Goal: Information Seeking & Learning: Compare options

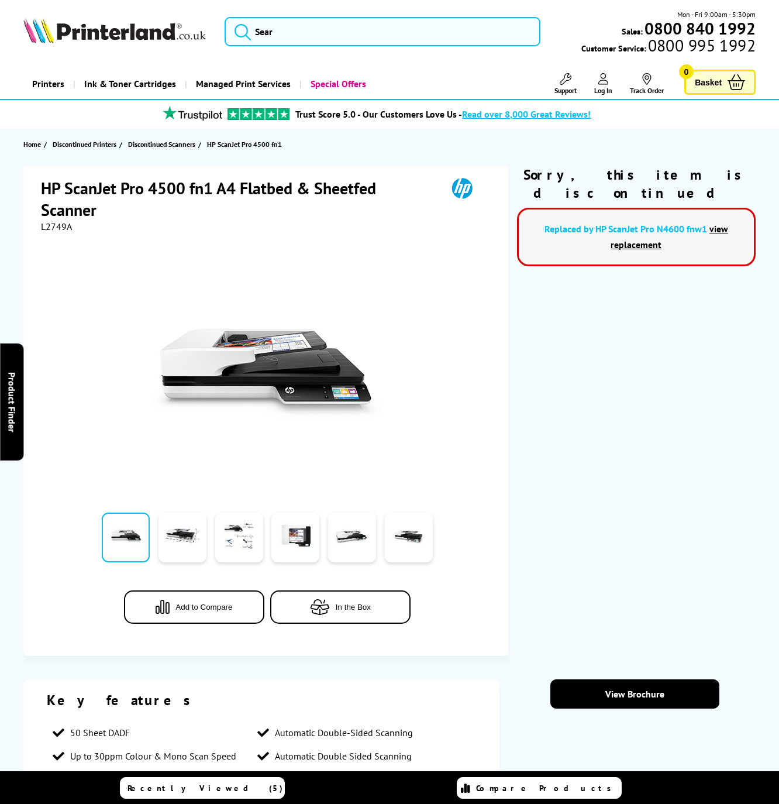
click at [624, 223] on link "view replacement" at bounding box center [670, 236] width 118 height 27
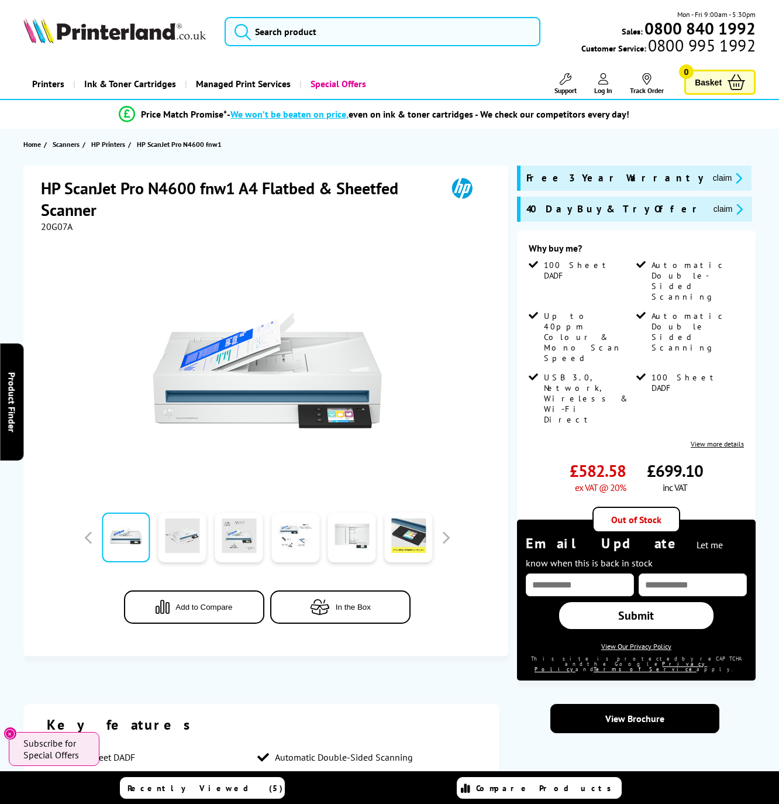
click at [61, 229] on span "20G07A" at bounding box center [57, 227] width 32 height 12
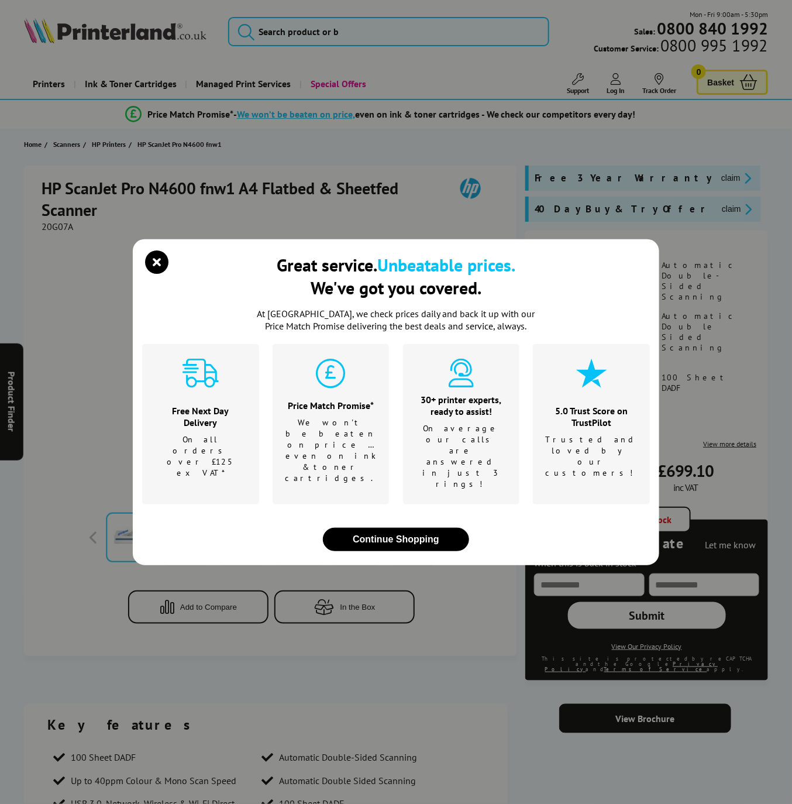
click at [61, 229] on div "Great service. Unbeatable prices. We've got you covered. At [GEOGRAPHIC_DATA], …" at bounding box center [396, 402] width 792 height 804
click at [159, 269] on div "Great service. Unbeatable prices. We've got you covered. At [GEOGRAPHIC_DATA], …" at bounding box center [396, 402] width 526 height 326
click at [153, 274] on icon "close modal" at bounding box center [156, 261] width 23 height 23
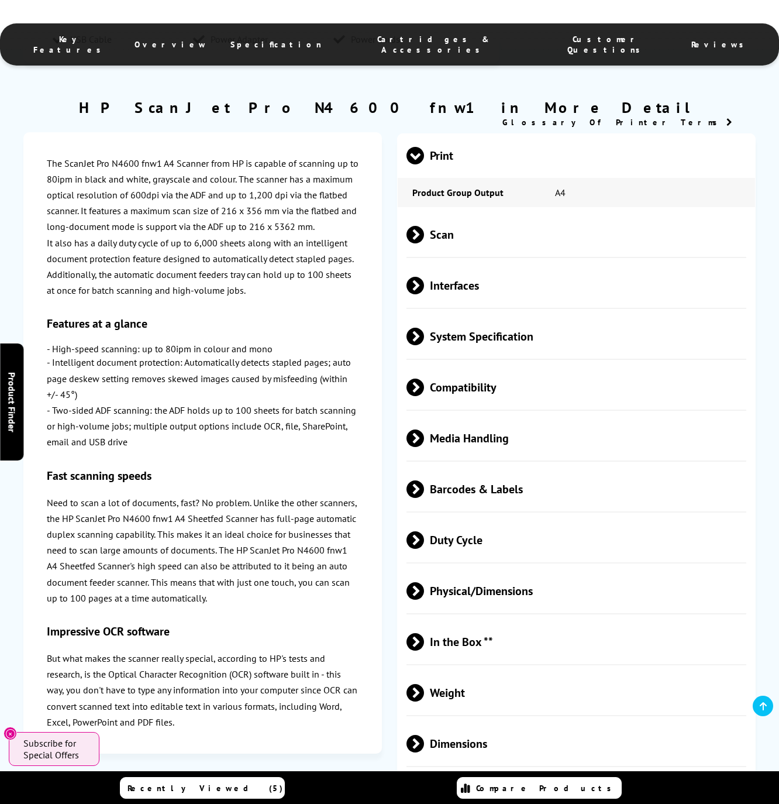
scroll to position [792, 0]
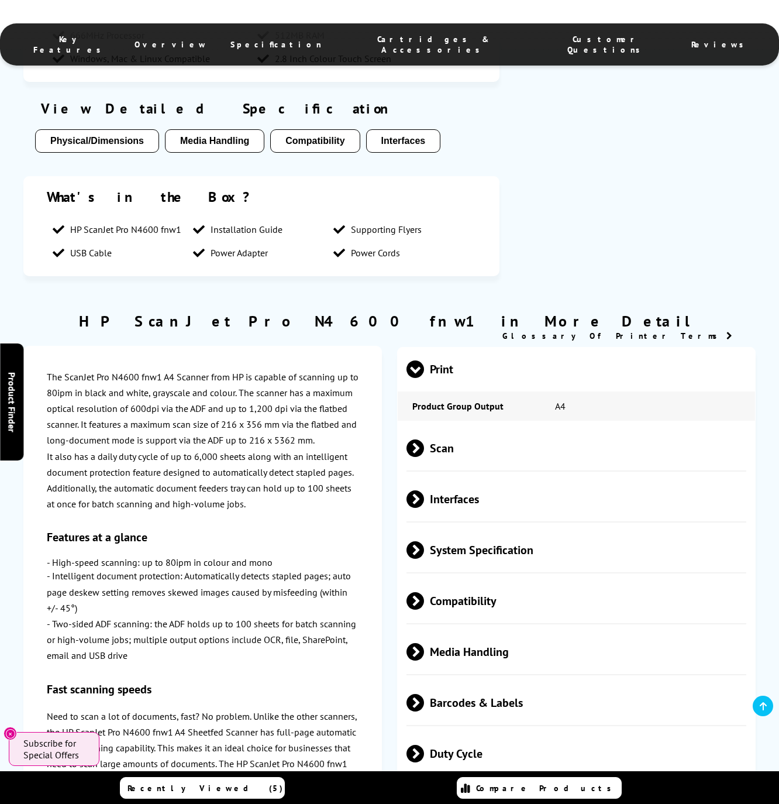
click at [436, 349] on span "Print" at bounding box center [577, 369] width 340 height 44
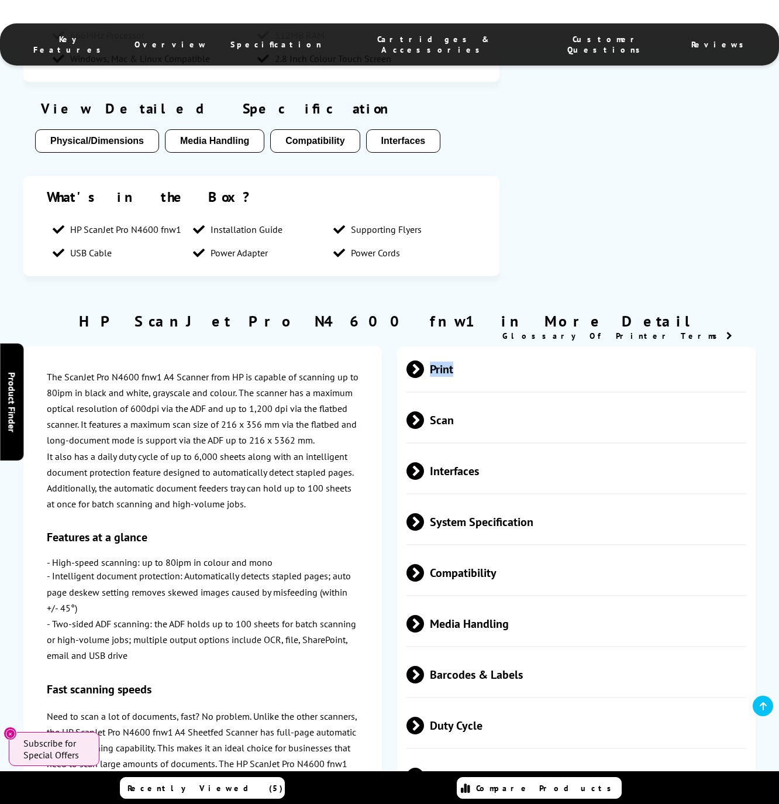
click at [436, 349] on span "Print" at bounding box center [577, 369] width 340 height 44
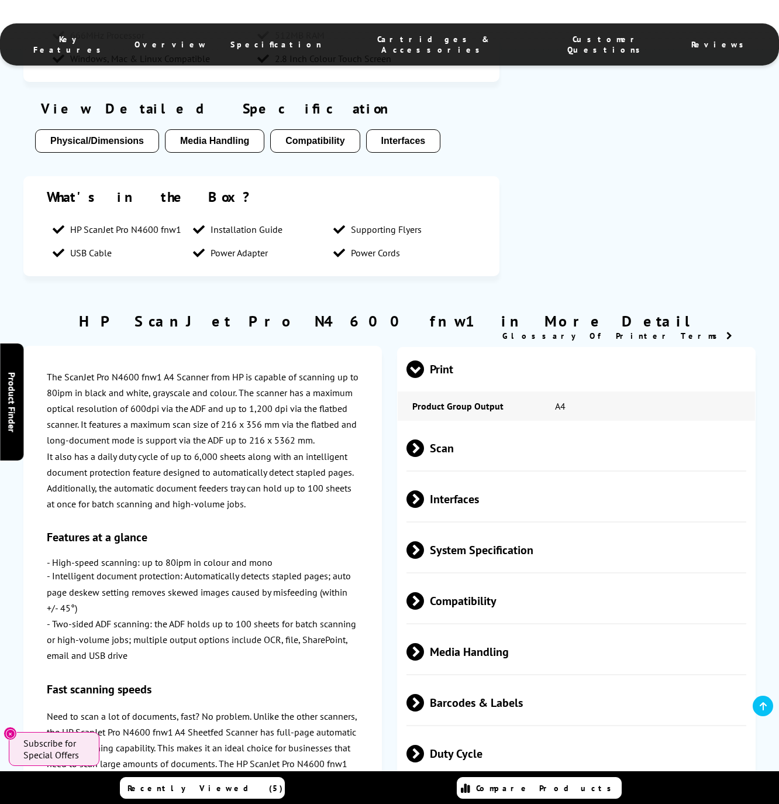
drag, startPoint x: 436, startPoint y: 349, endPoint x: 439, endPoint y: 416, distance: 67.4
click at [439, 426] on span "Scan" at bounding box center [577, 448] width 340 height 44
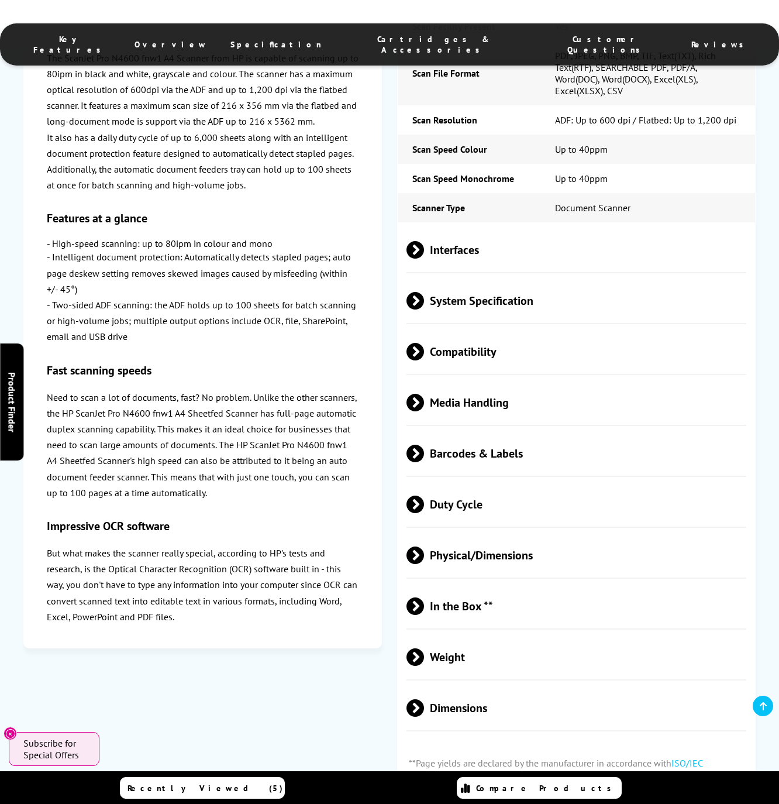
scroll to position [1494, 0]
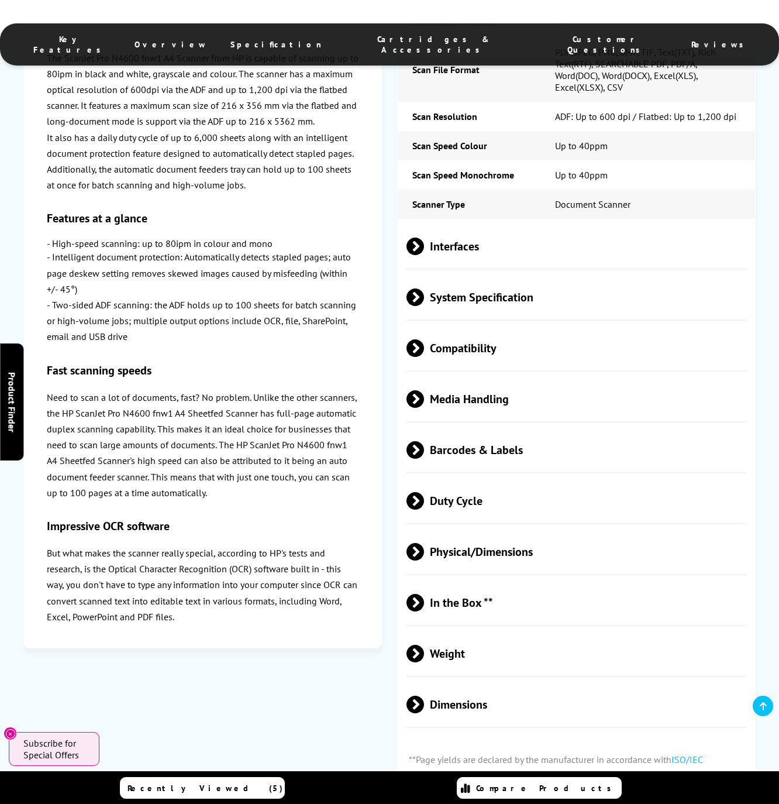
click at [486, 342] on span "Compatibility" at bounding box center [577, 348] width 340 height 44
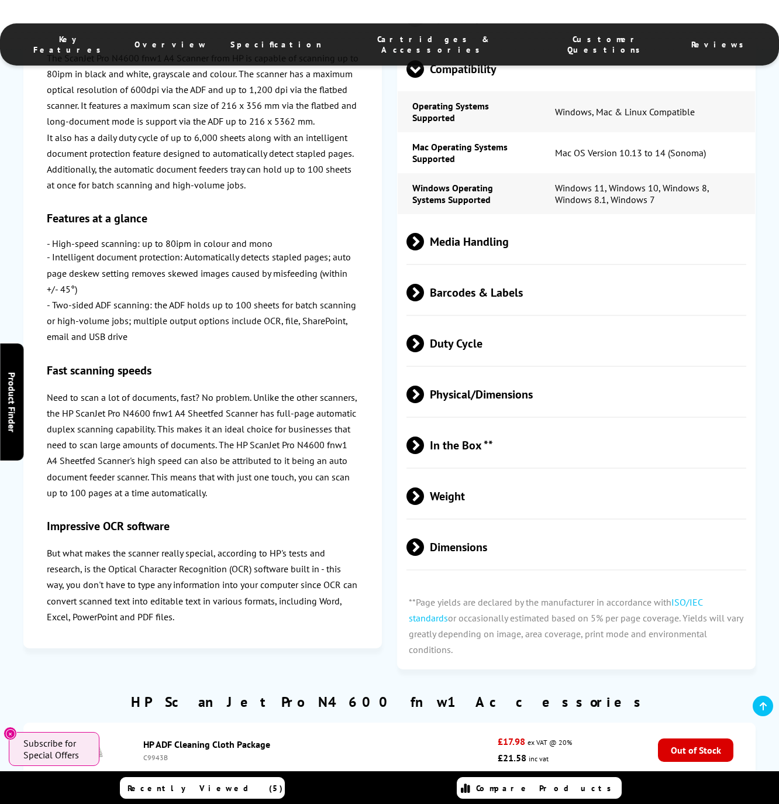
scroll to position [1786, 0]
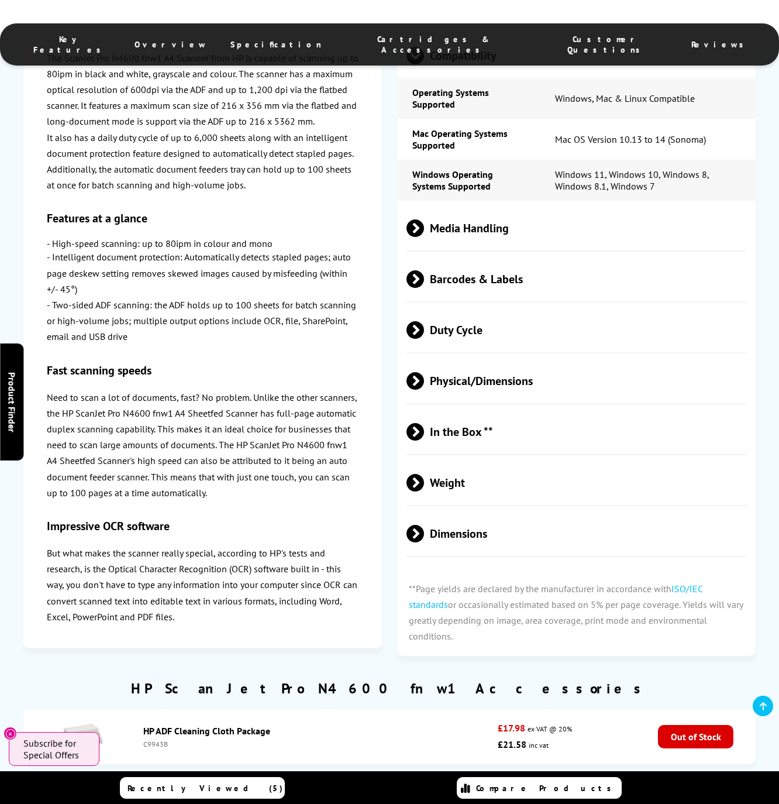
click at [484, 378] on span "Physical/Dimensions" at bounding box center [577, 381] width 340 height 44
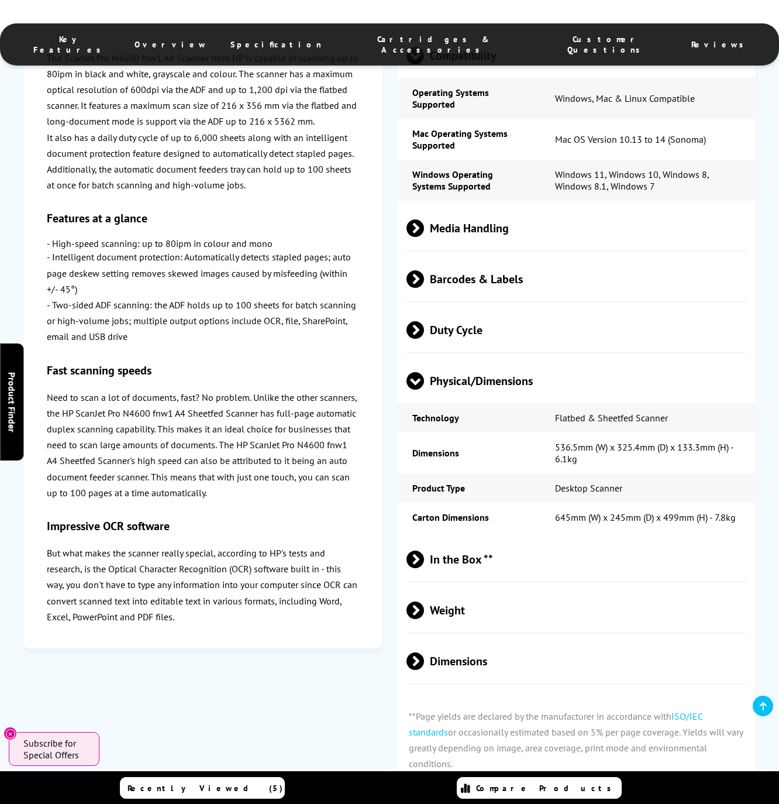
click at [478, 326] on span "Duty Cycle" at bounding box center [577, 330] width 340 height 44
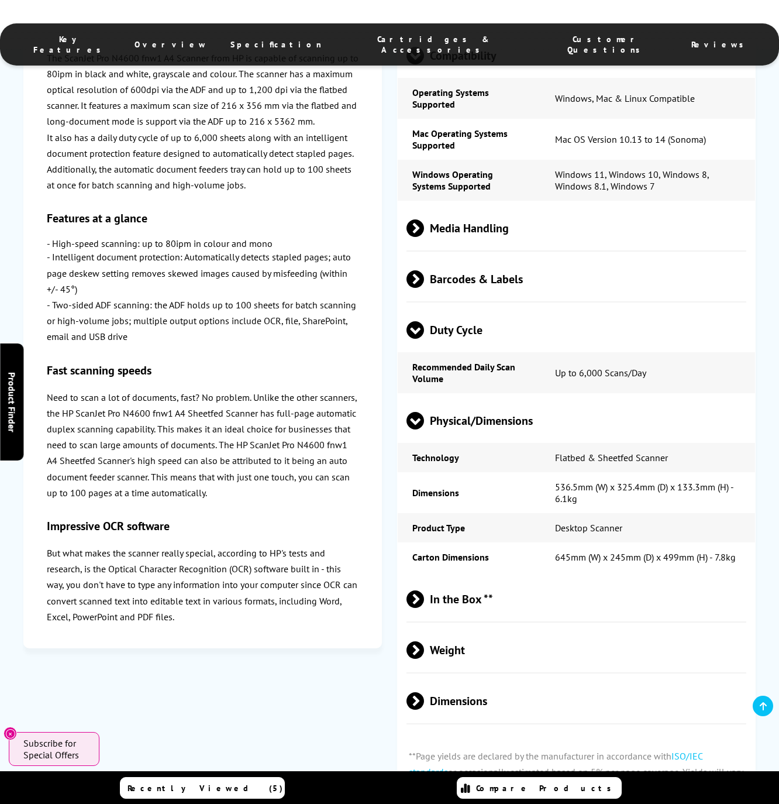
click at [483, 262] on span "Barcodes & Labels" at bounding box center [577, 279] width 340 height 44
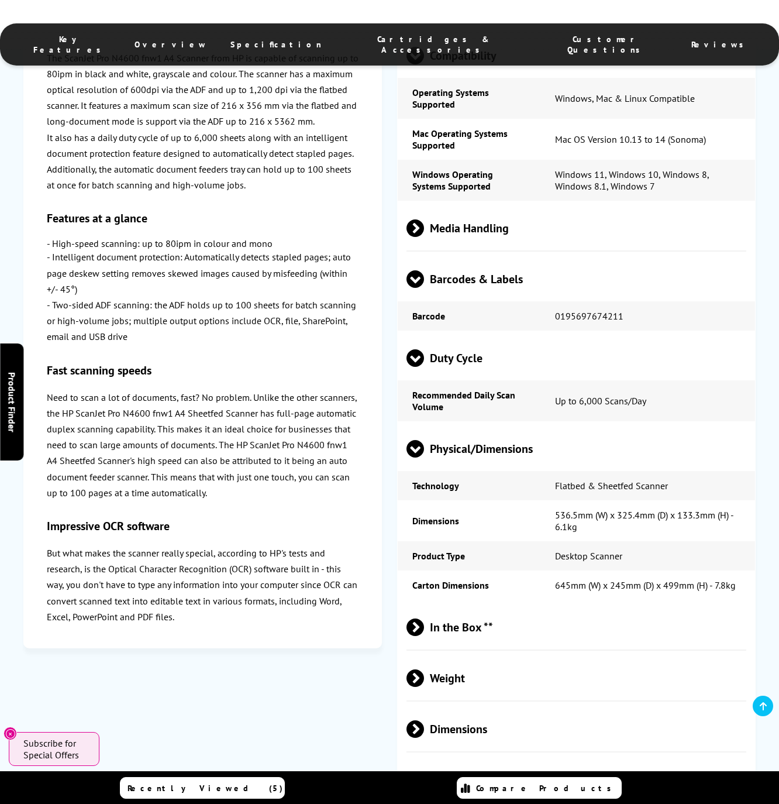
click at [483, 237] on span "Media Handling" at bounding box center [577, 228] width 340 height 44
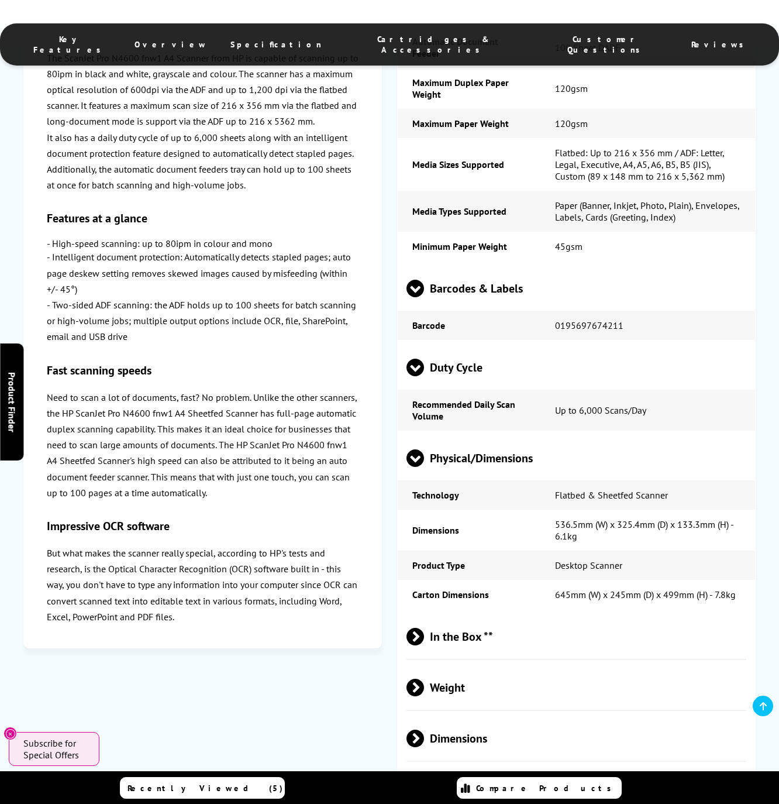
scroll to position [2020, 0]
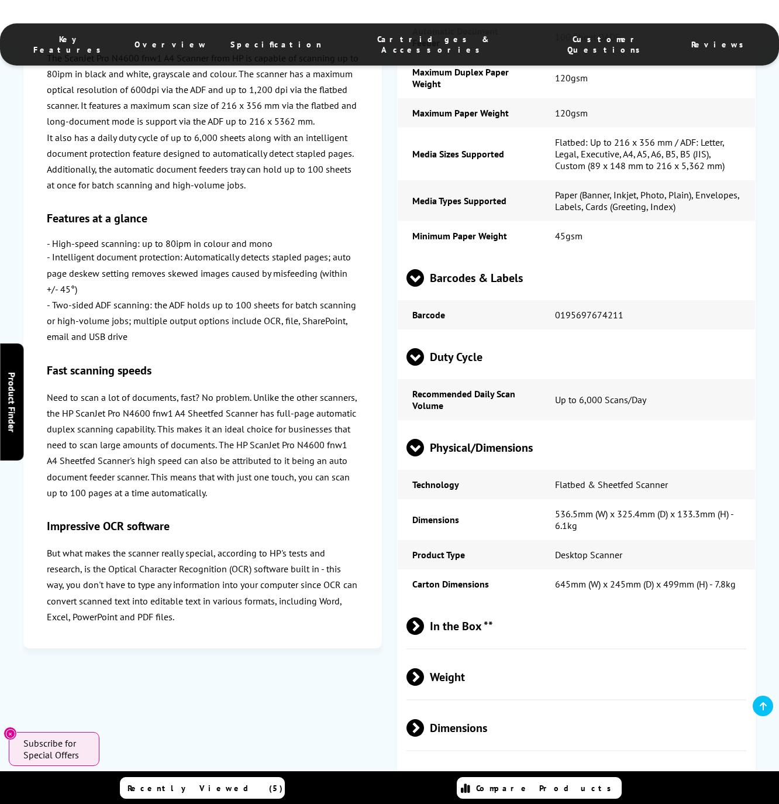
click at [483, 609] on span "In the Box **" at bounding box center [577, 626] width 340 height 44
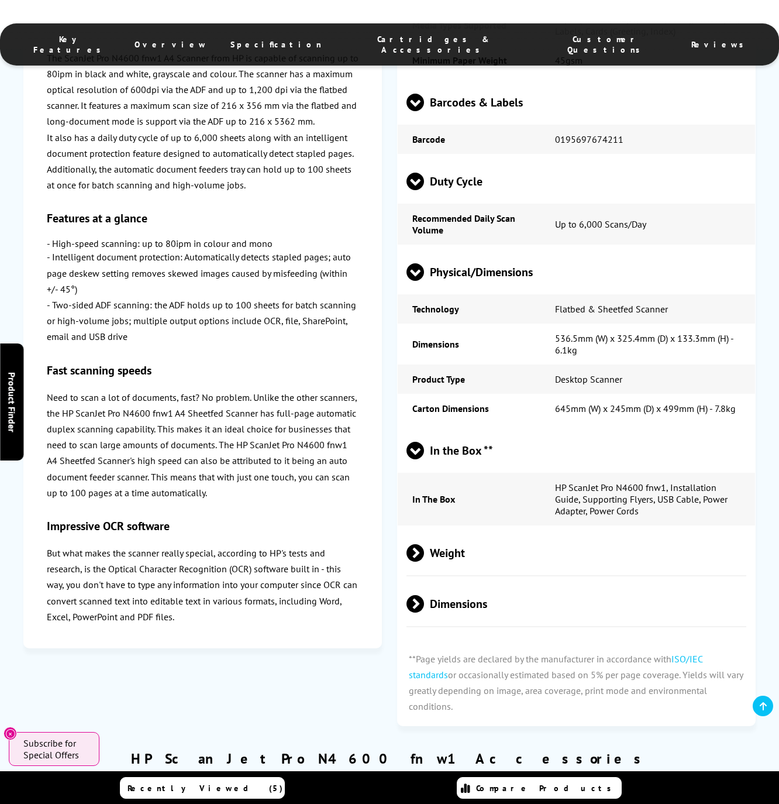
click at [484, 550] on span "Weight" at bounding box center [577, 553] width 340 height 44
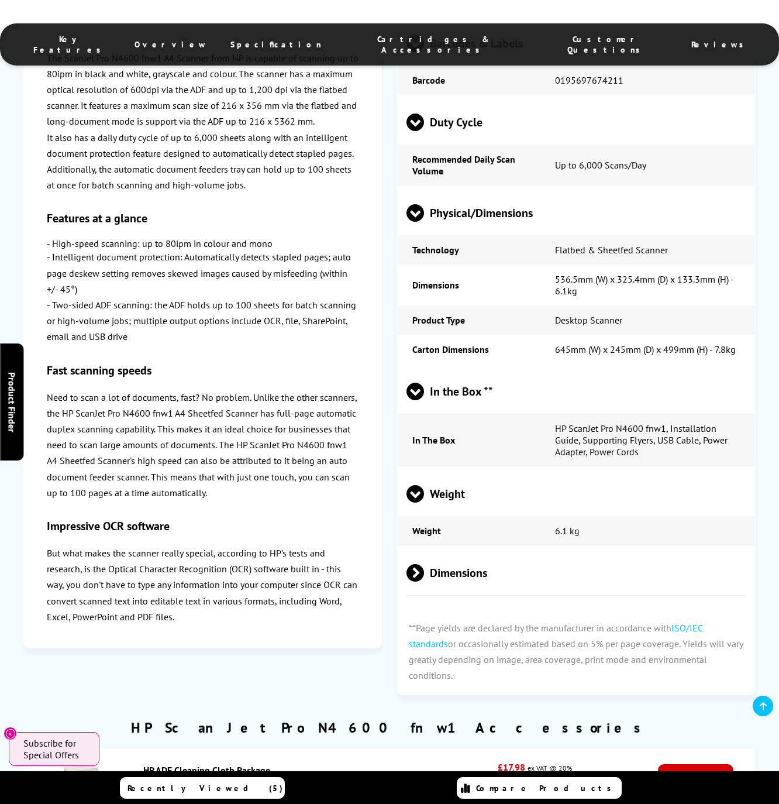
click at [478, 583] on span "Dimensions" at bounding box center [577, 573] width 340 height 44
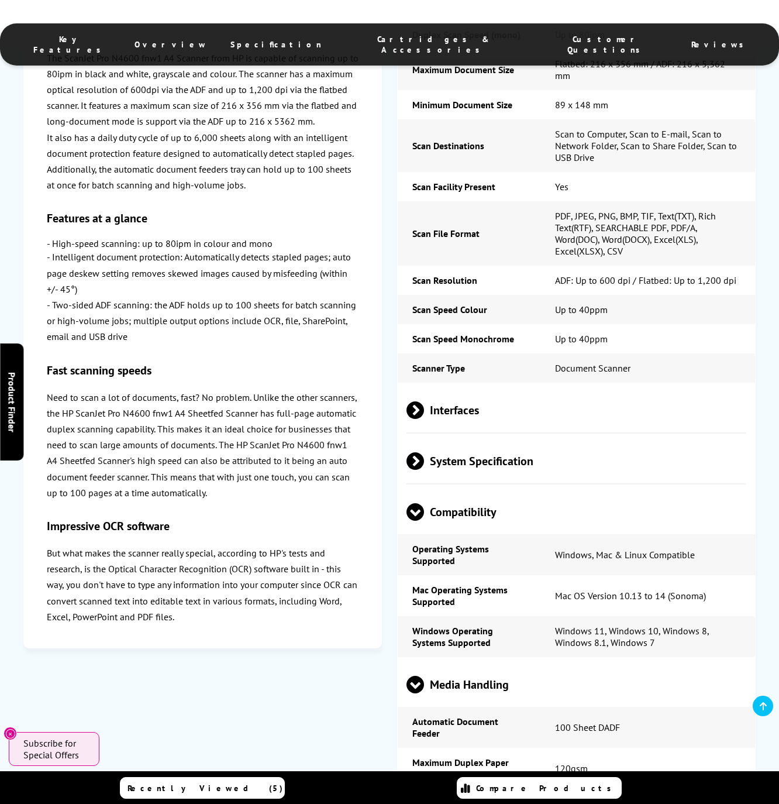
scroll to position [1260, 0]
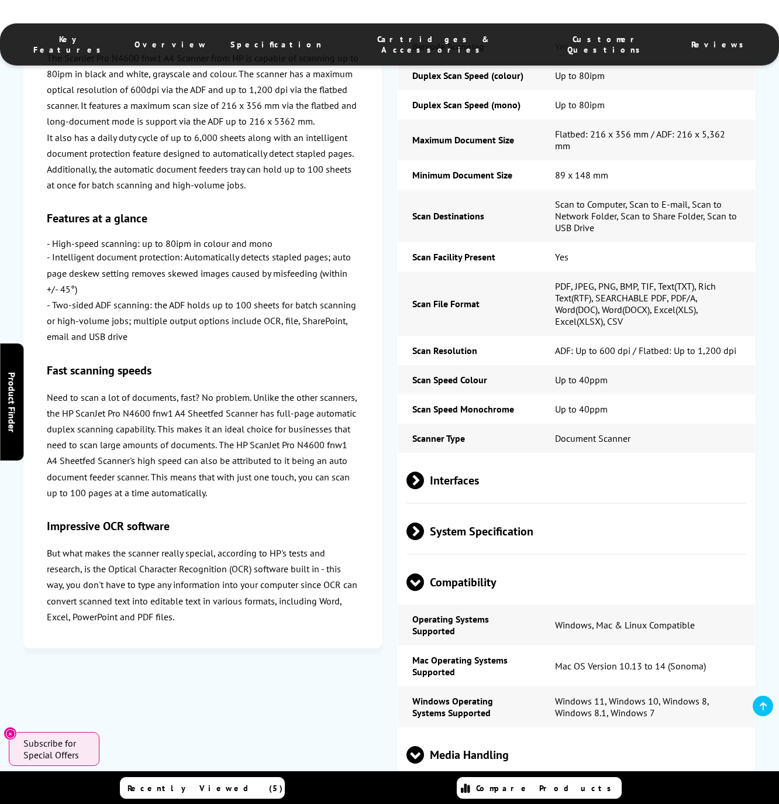
click at [472, 481] on span "Interfaces" at bounding box center [577, 481] width 340 height 44
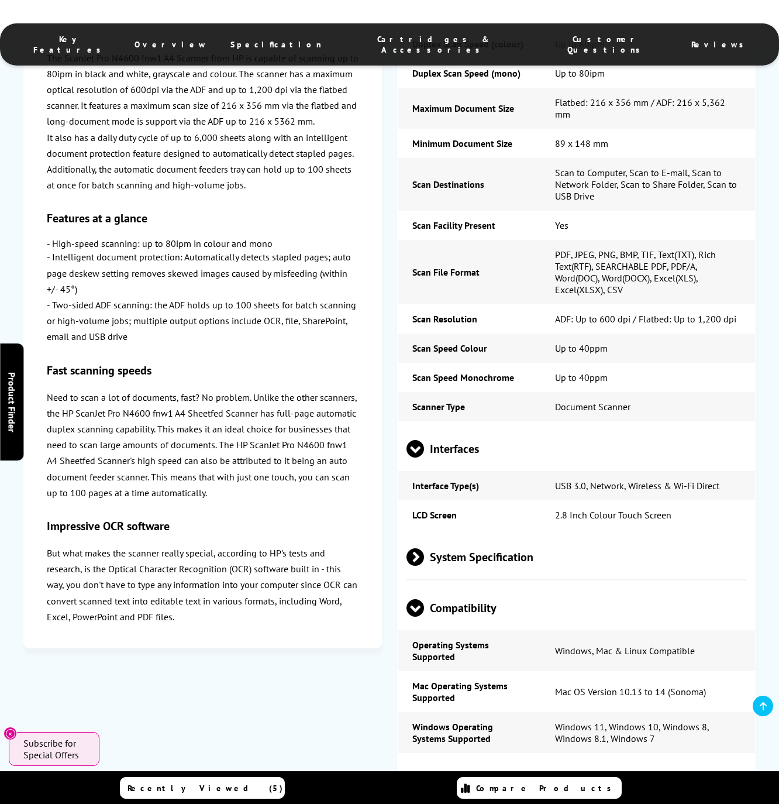
scroll to position [1318, 0]
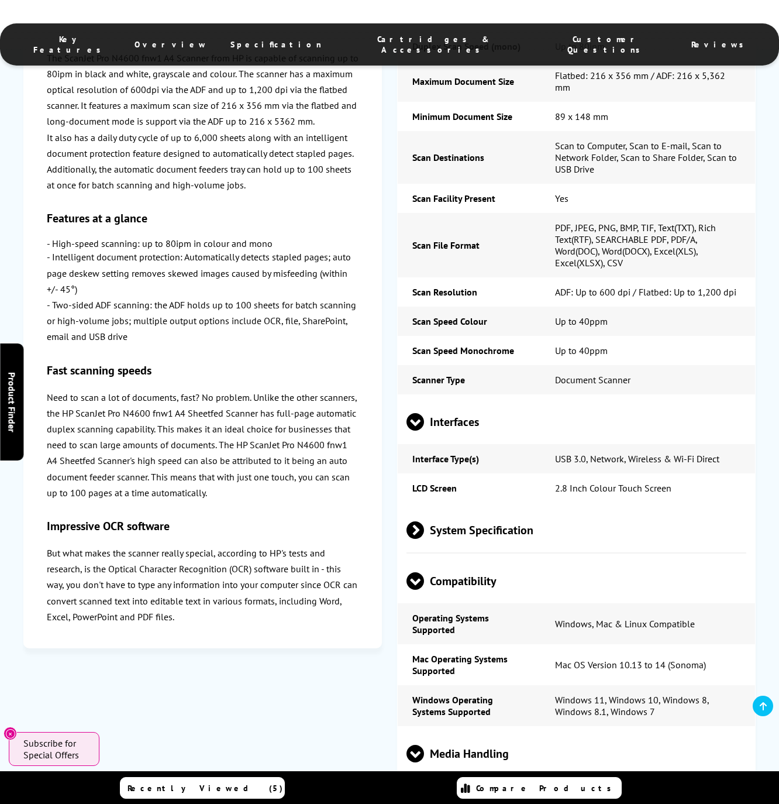
click at [469, 518] on span "System Specification" at bounding box center [577, 530] width 340 height 44
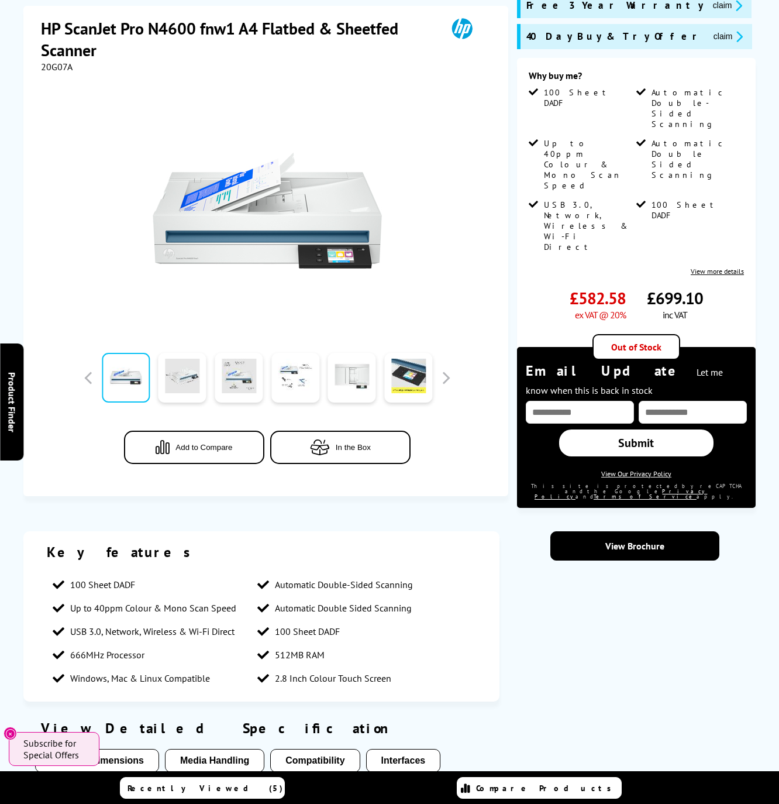
scroll to position [0, 0]
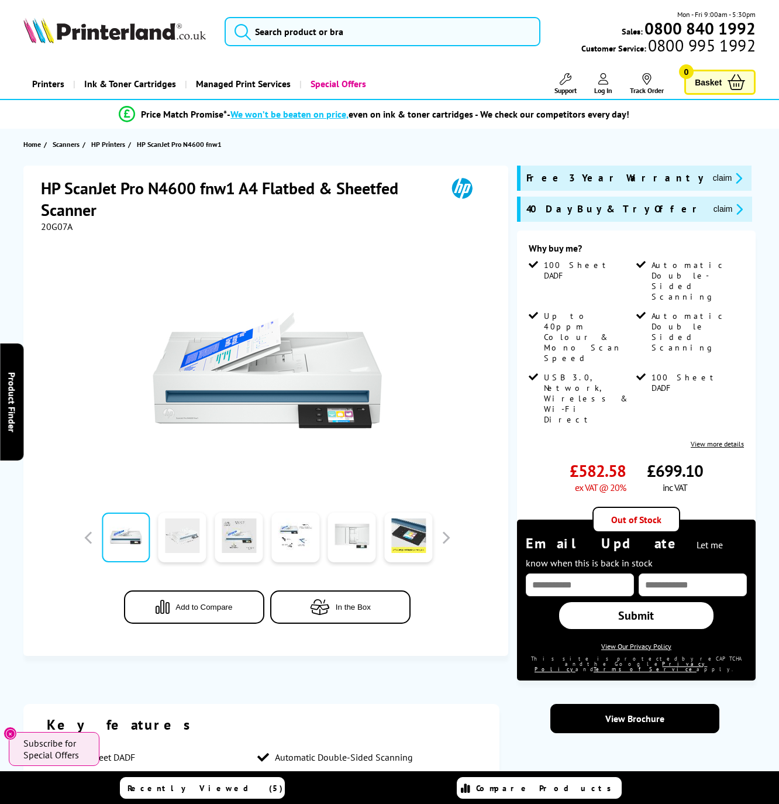
click at [201, 533] on link at bounding box center [183, 537] width 48 height 50
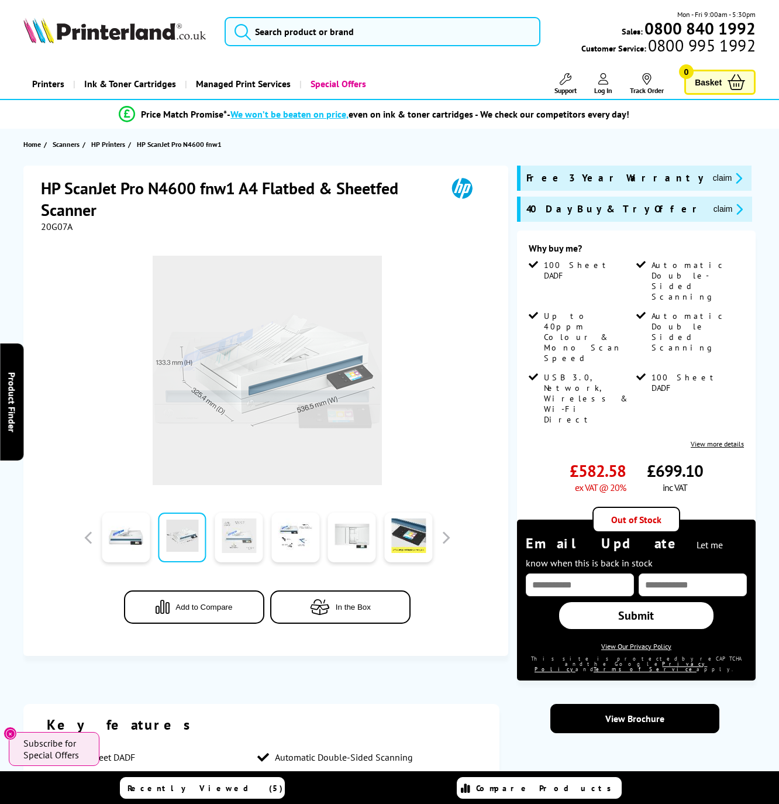
click at [239, 534] on link at bounding box center [239, 537] width 48 height 50
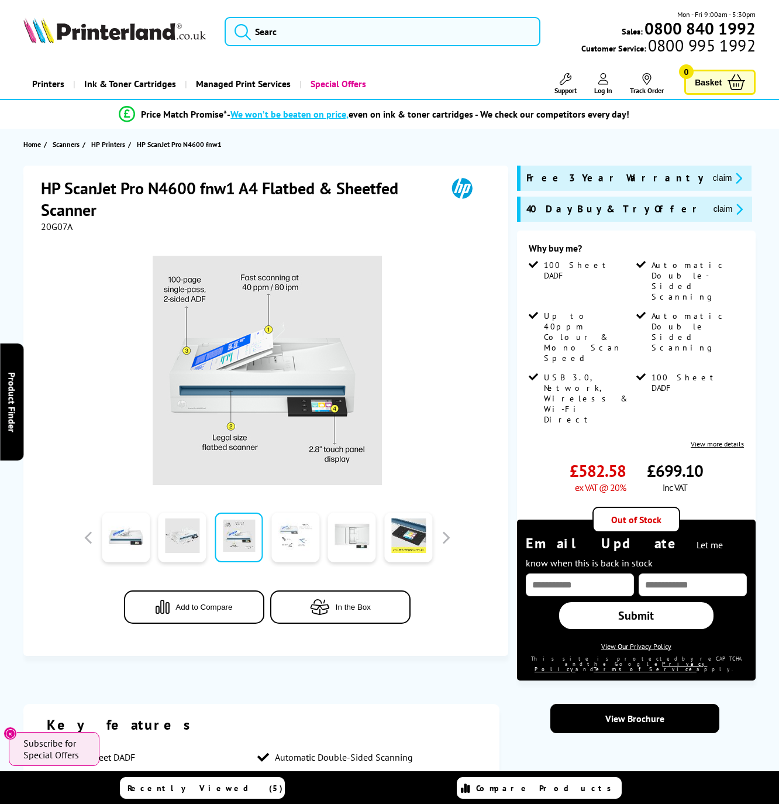
click at [290, 535] on link at bounding box center [295, 537] width 48 height 50
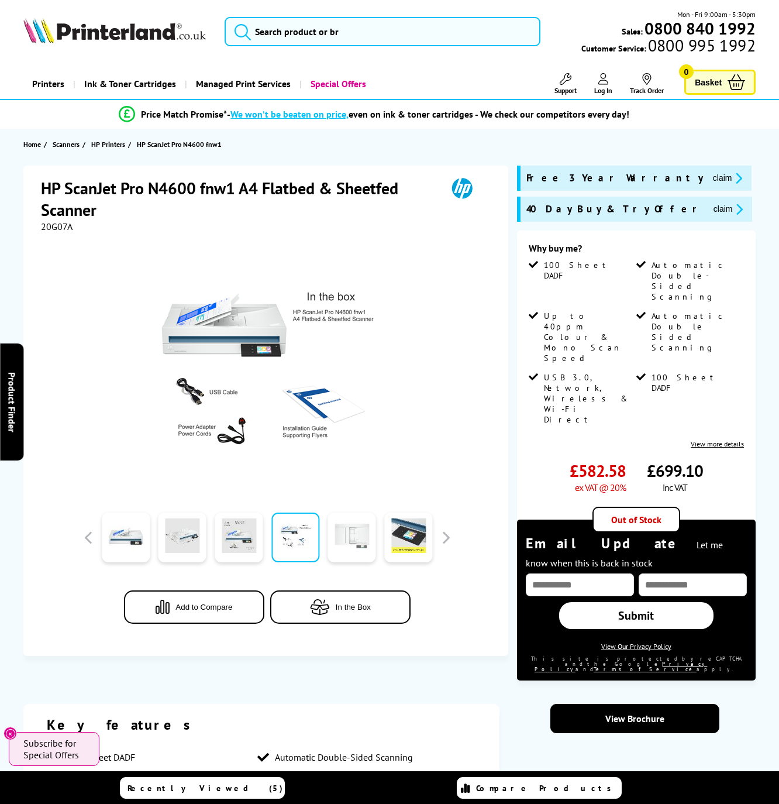
click at [339, 537] on link at bounding box center [352, 537] width 48 height 50
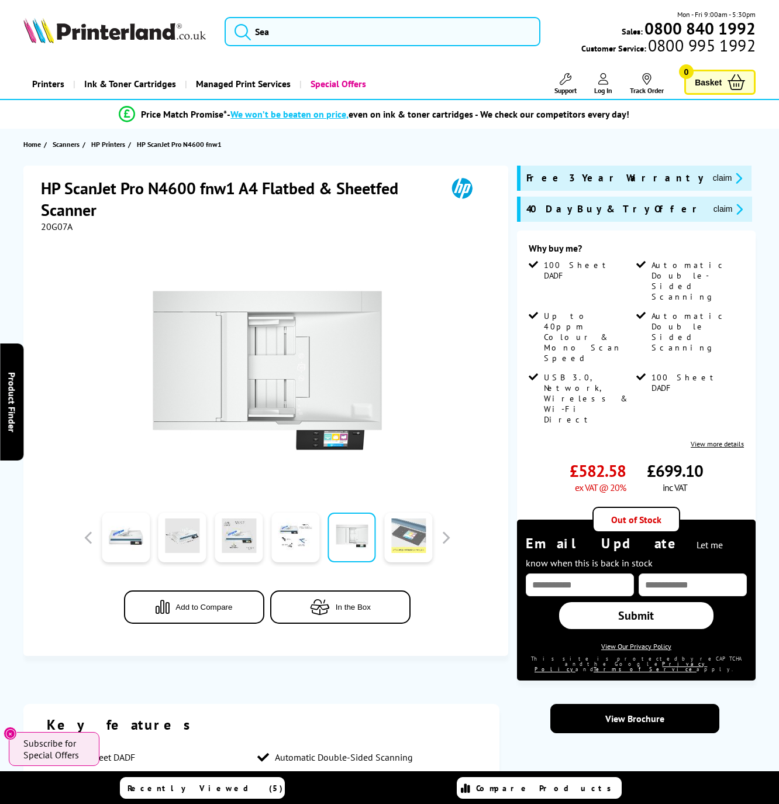
click at [400, 541] on link at bounding box center [408, 537] width 48 height 50
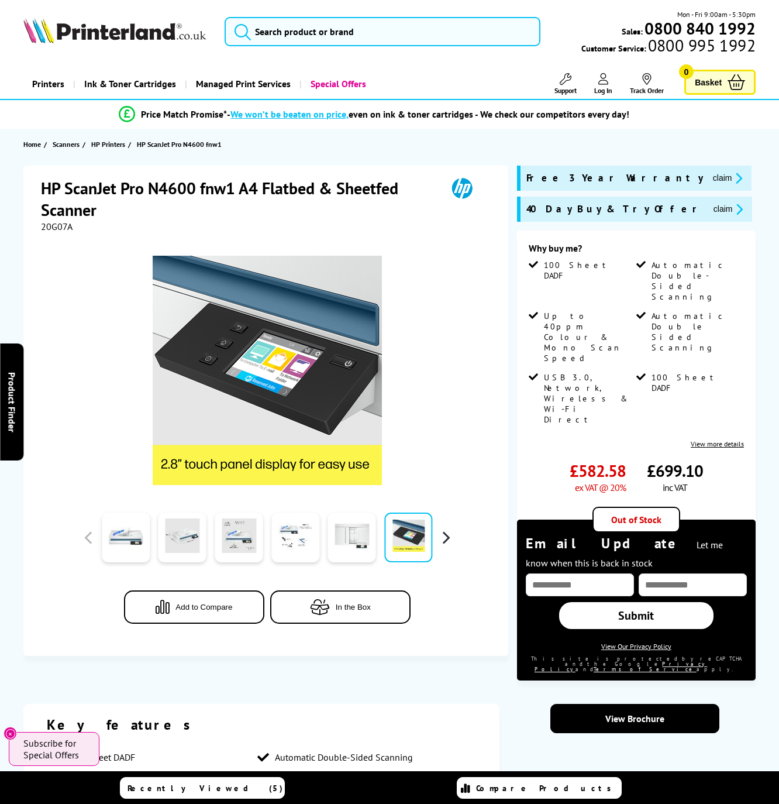
click at [439, 540] on button "button" at bounding box center [446, 538] width 18 height 18
click at [146, 536] on link at bounding box center [126, 537] width 48 height 50
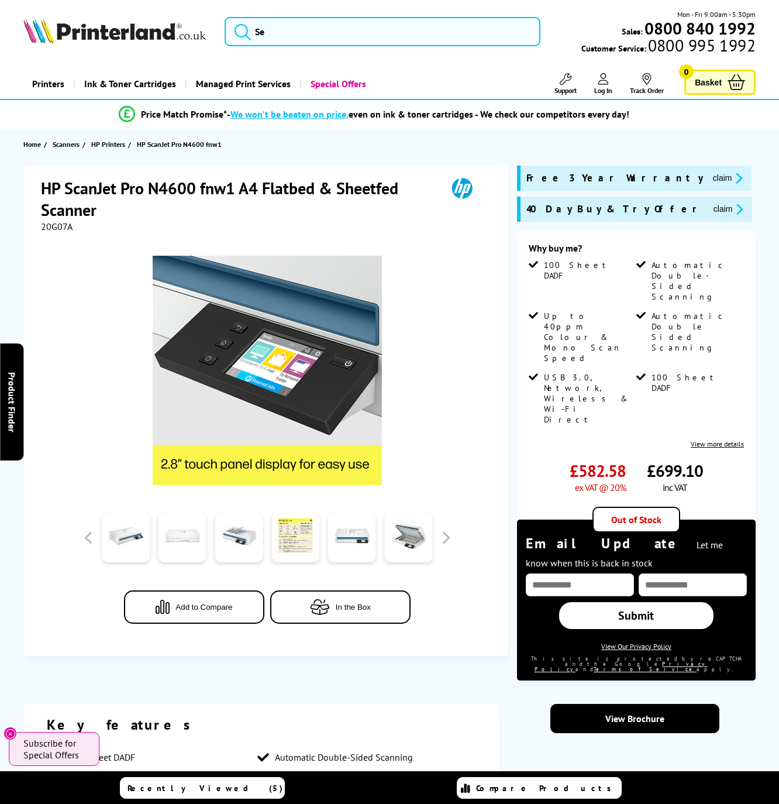
click at [188, 537] on link at bounding box center [183, 537] width 48 height 50
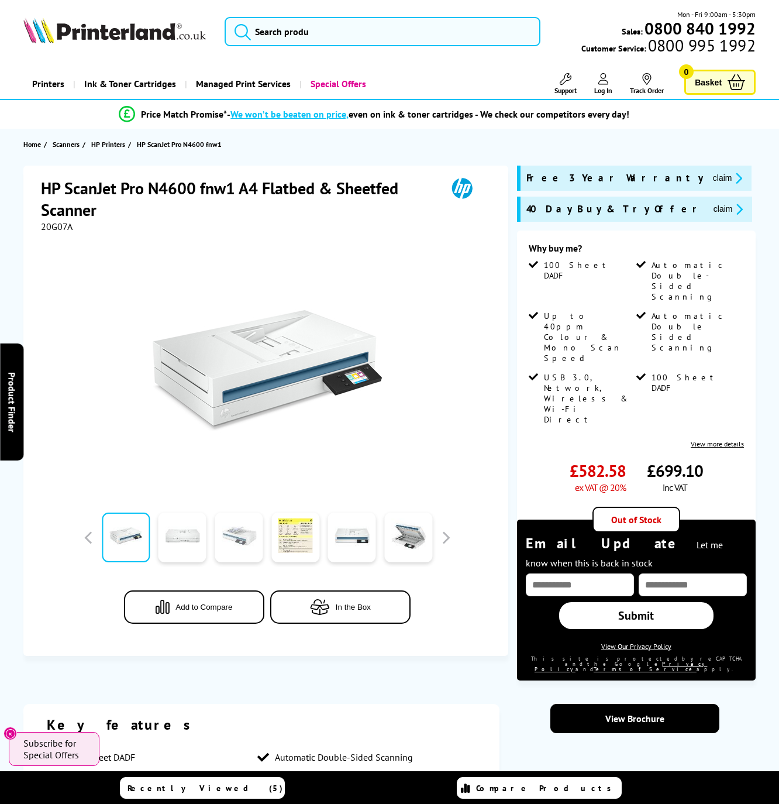
click at [251, 538] on link at bounding box center [239, 537] width 48 height 50
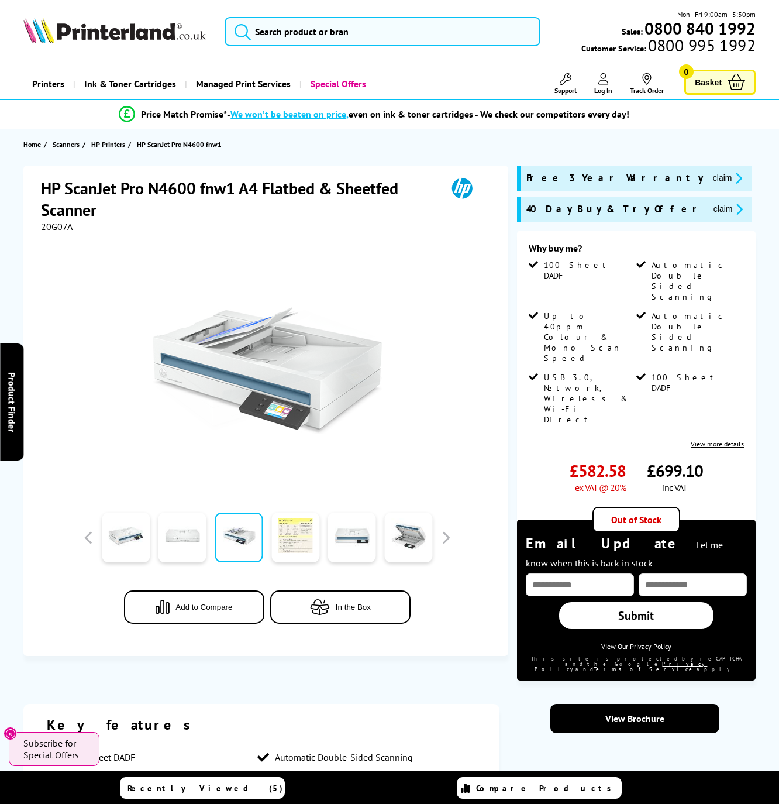
click at [297, 534] on link at bounding box center [295, 537] width 48 height 50
click at [311, 530] on link at bounding box center [295, 537] width 48 height 50
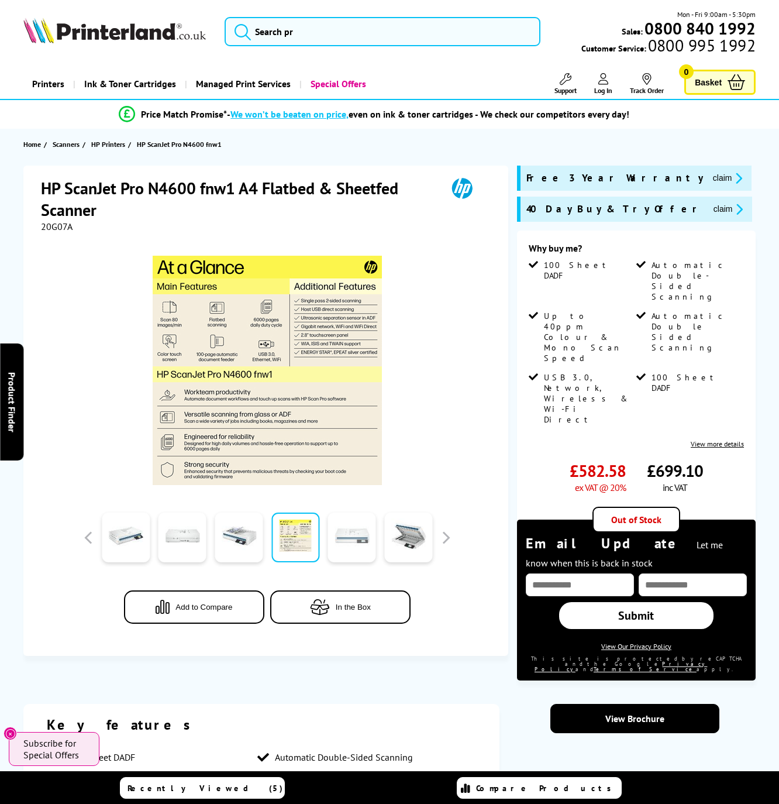
click at [343, 550] on link at bounding box center [352, 537] width 48 height 50
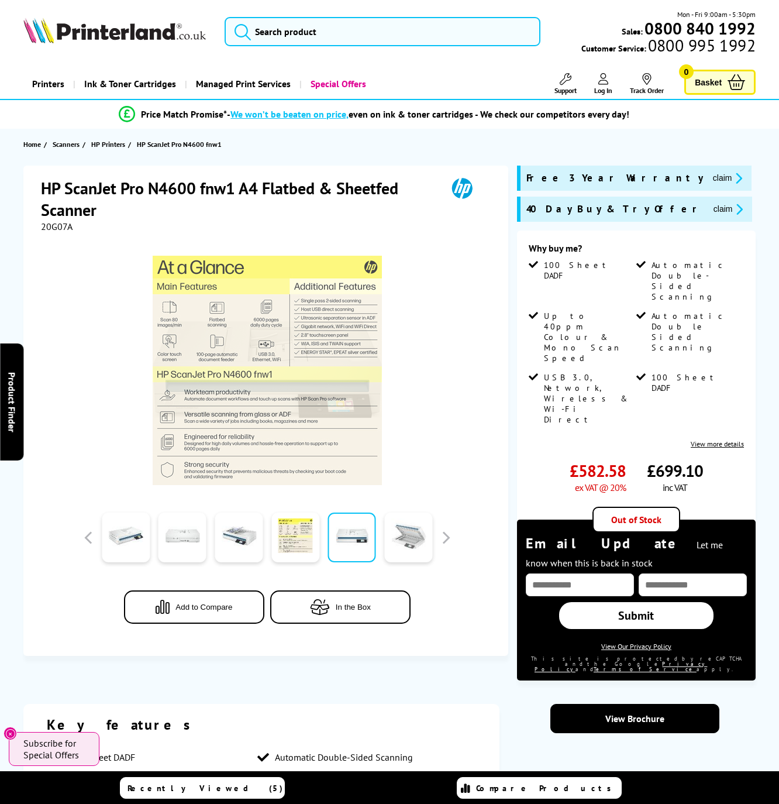
click at [400, 549] on link at bounding box center [408, 537] width 48 height 50
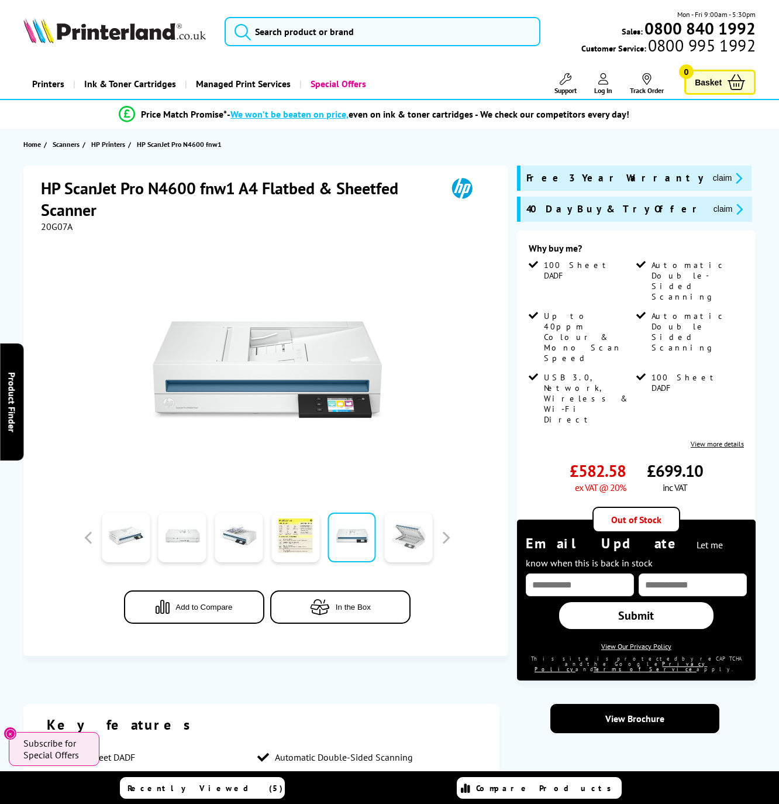
click at [400, 546] on link at bounding box center [408, 537] width 48 height 50
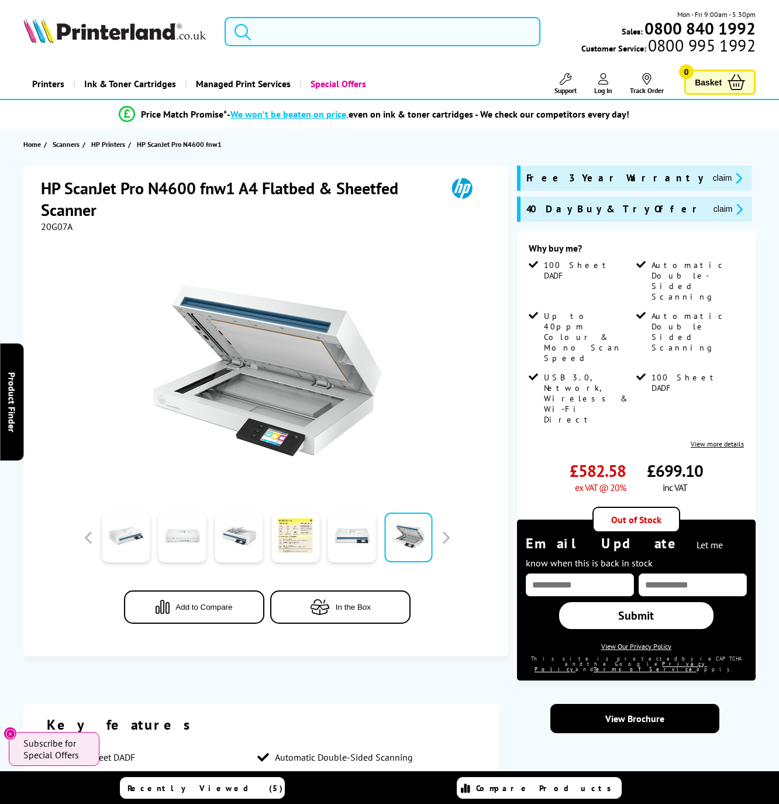
click at [72, 223] on span "20G07A" at bounding box center [57, 227] width 32 height 12
click at [67, 225] on span "20G07A" at bounding box center [57, 227] width 32 height 12
copy span "20G07A"
